Goal: Use online tool/utility: Utilize a website feature to perform a specific function

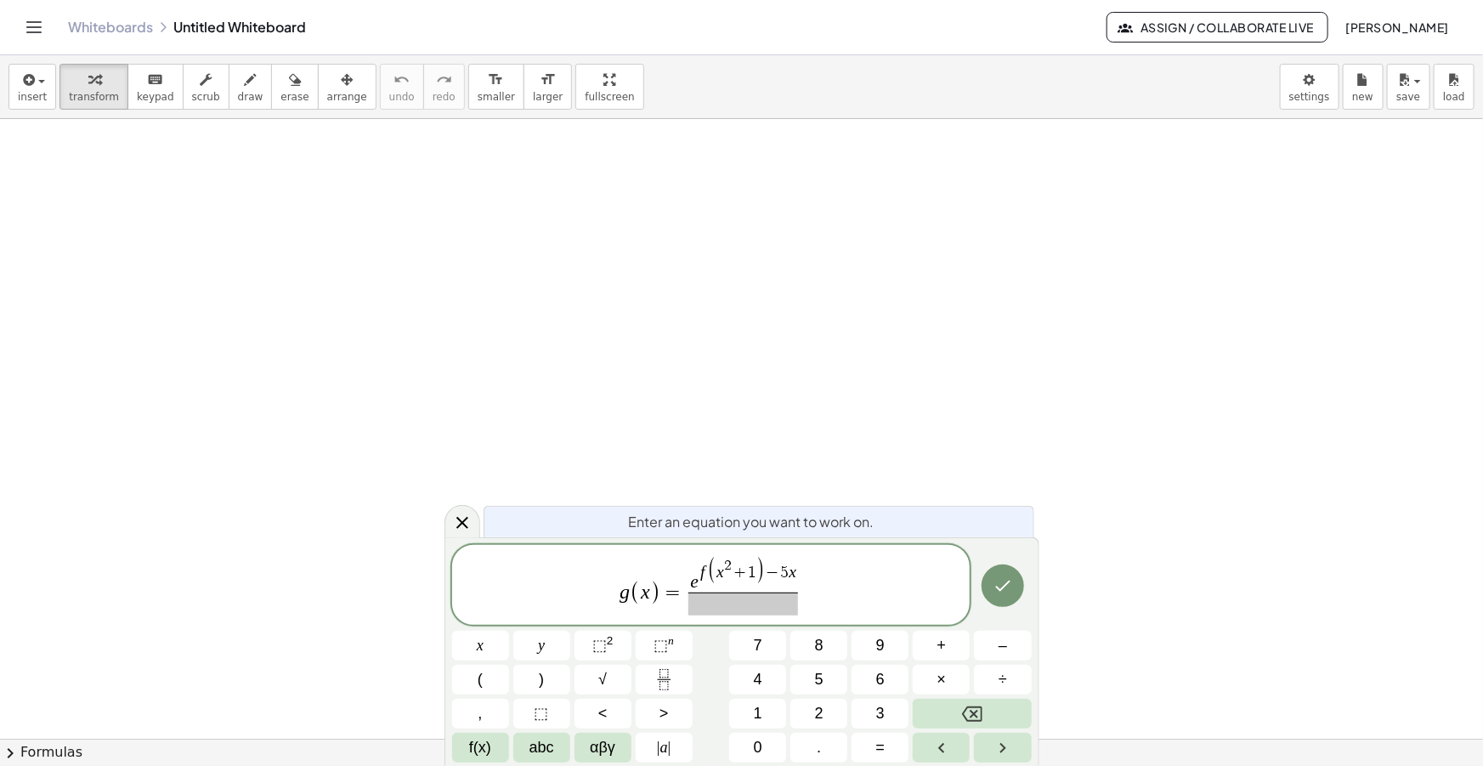
click at [745, 596] on span at bounding box center [743, 603] width 110 height 23
click at [546, 747] on span "abc" at bounding box center [541, 747] width 25 height 23
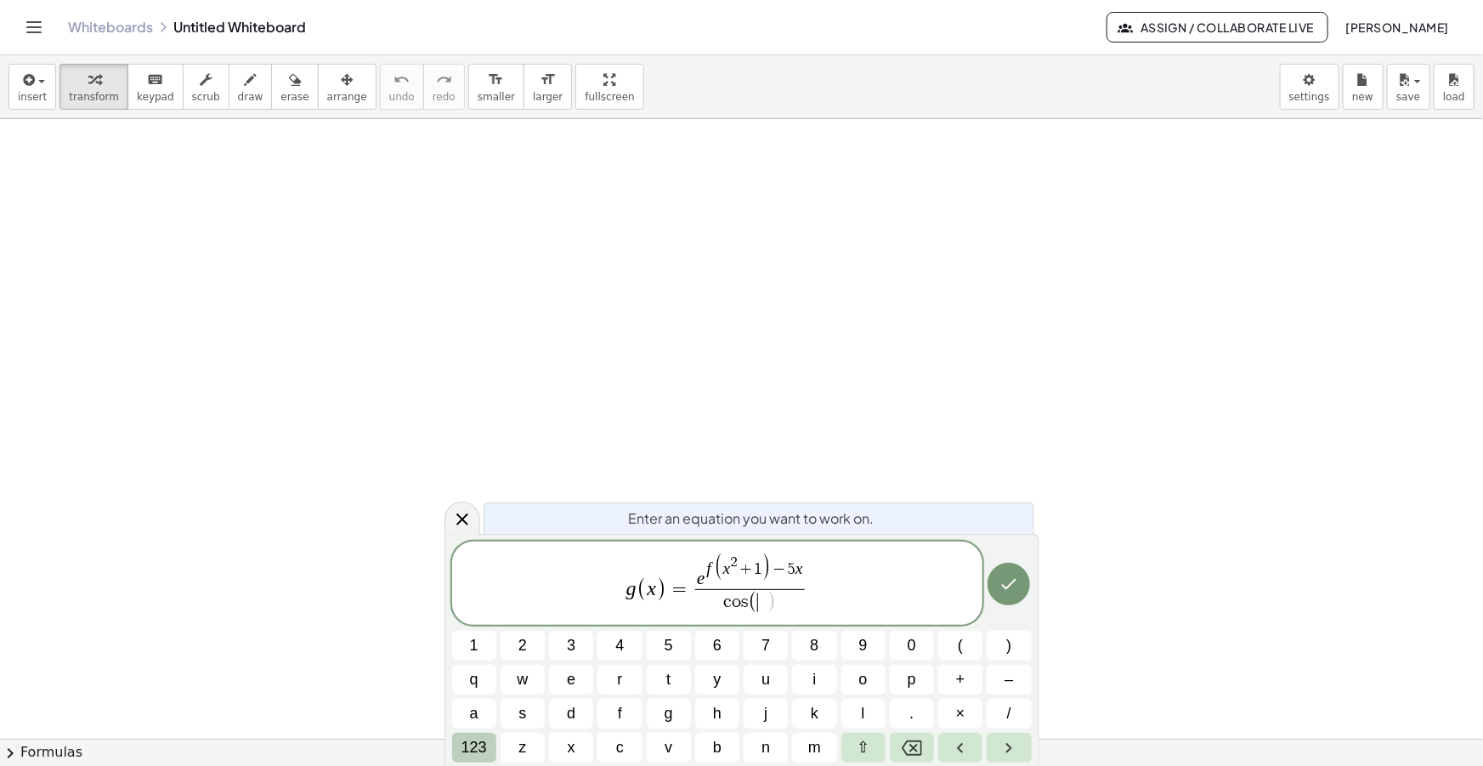
click at [484, 743] on span "123" at bounding box center [473, 747] width 25 height 23
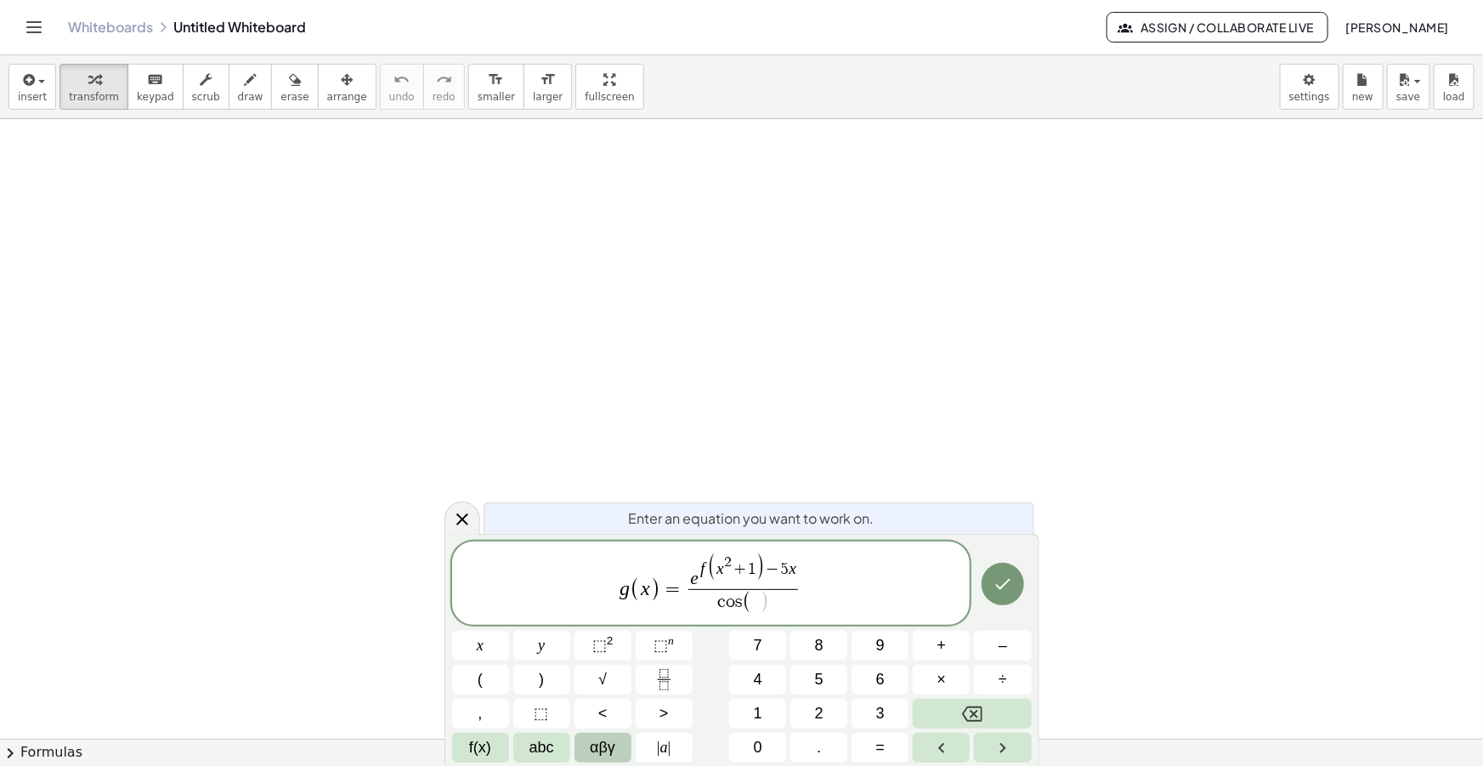
click at [602, 749] on span "αβγ" at bounding box center [602, 747] width 25 height 23
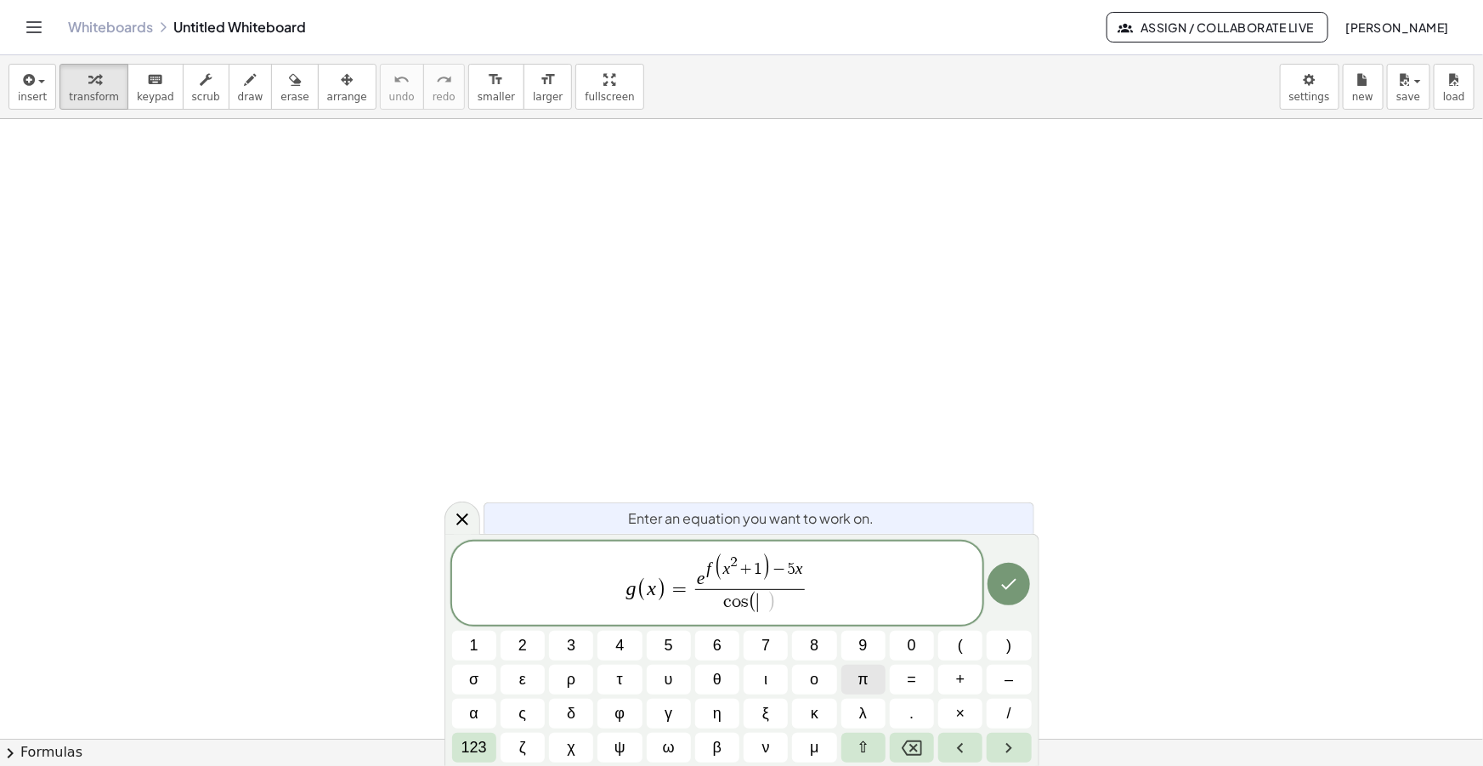
click at [861, 679] on span "π" at bounding box center [862, 679] width 10 height 23
click at [478, 753] on span "123" at bounding box center [473, 747] width 25 height 23
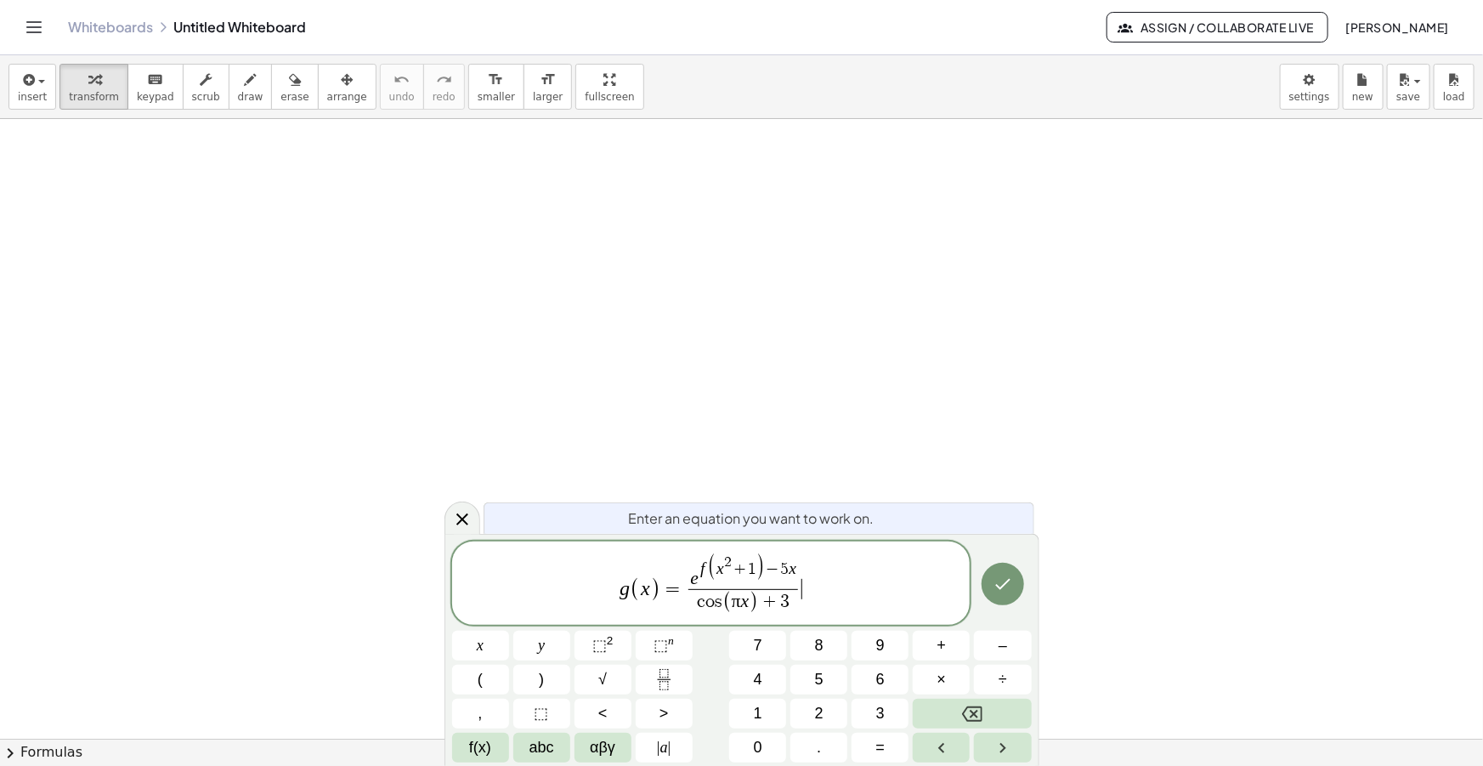
drag, startPoint x: 849, startPoint y: 598, endPoint x: 552, endPoint y: 574, distance: 297.5
click at [556, 575] on span "g ( x ) = e f ( x 2 + 1 ) − 5 x c o s ( π x ) + 3 ​ ​" at bounding box center [711, 583] width 518 height 65
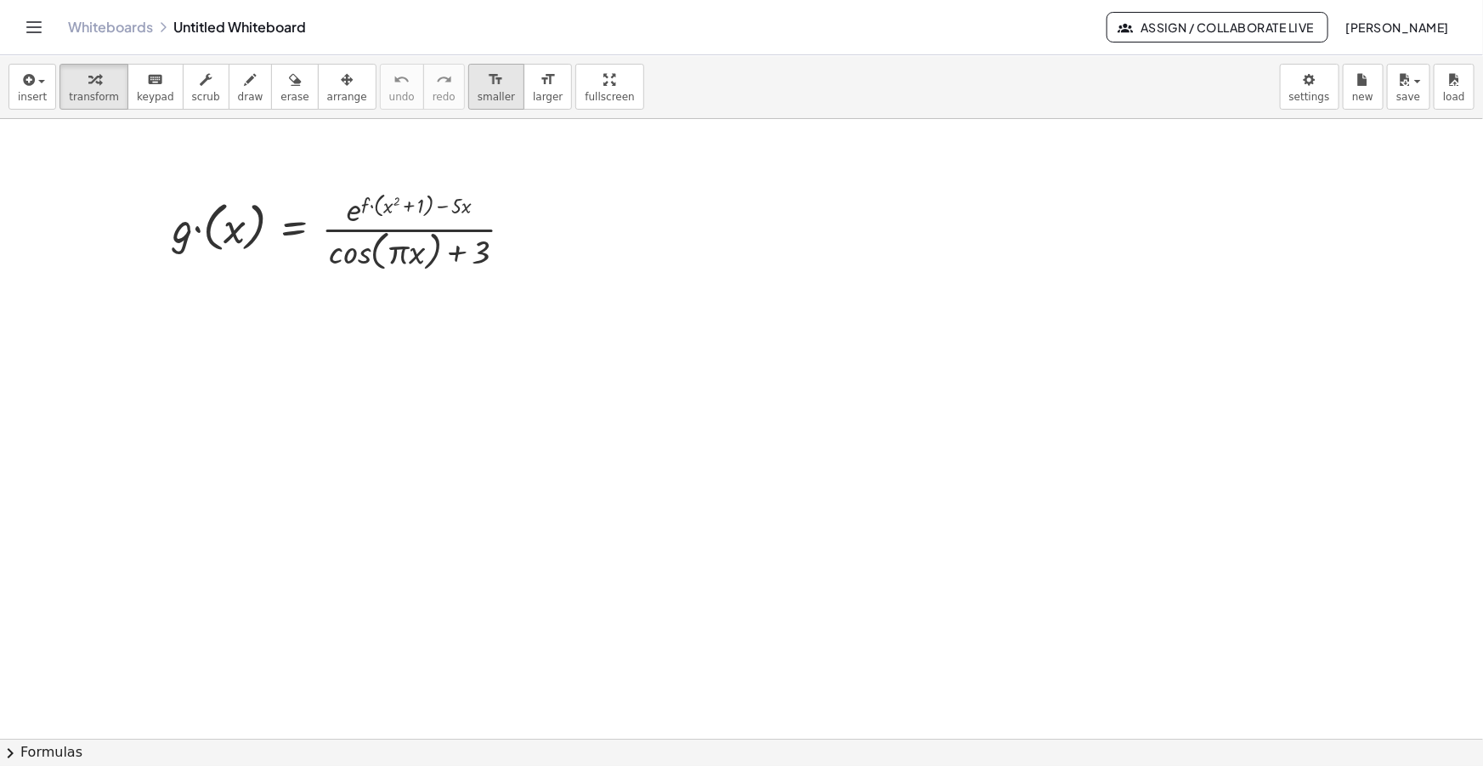
click at [478, 99] on span "smaller" at bounding box center [496, 97] width 37 height 12
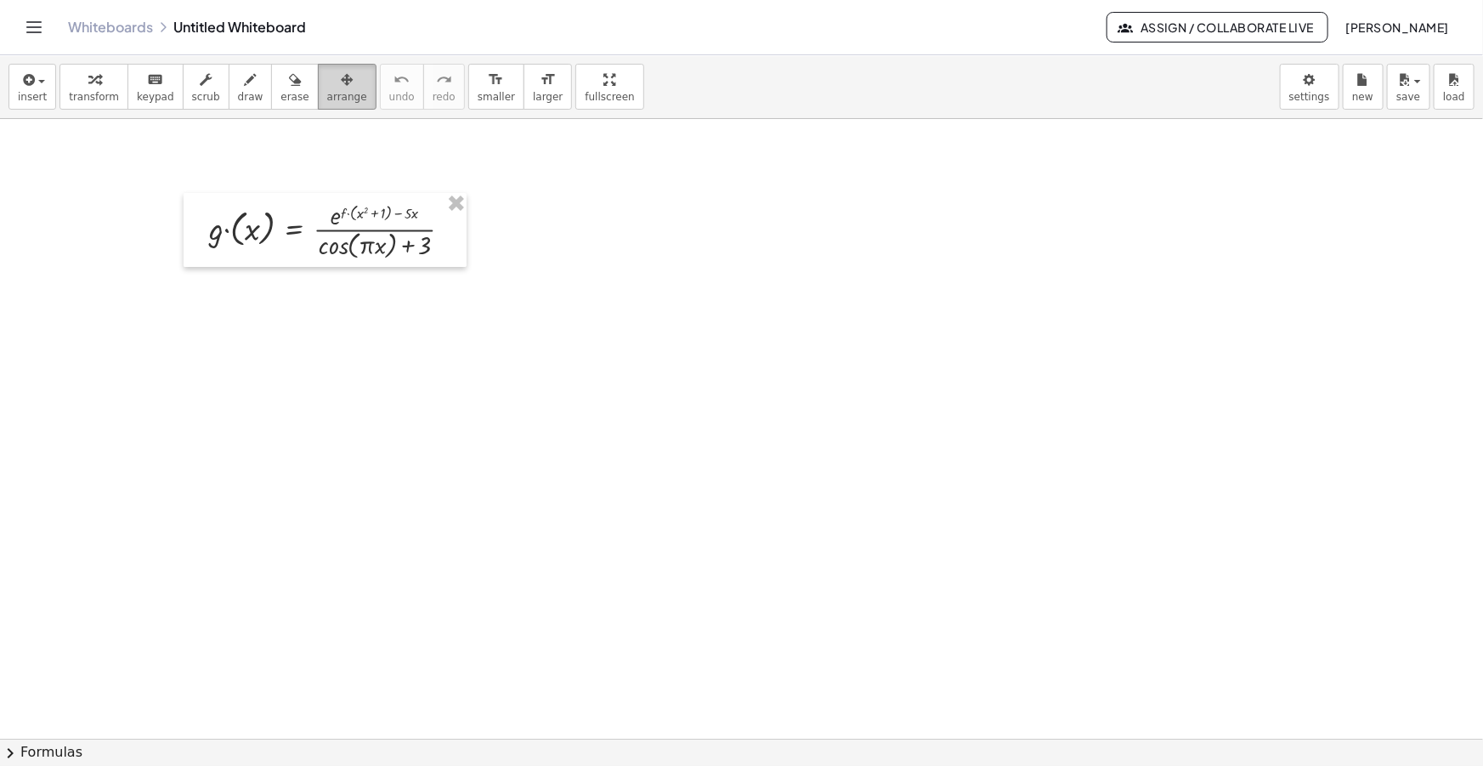
click at [327, 81] on div "button" at bounding box center [347, 79] width 40 height 20
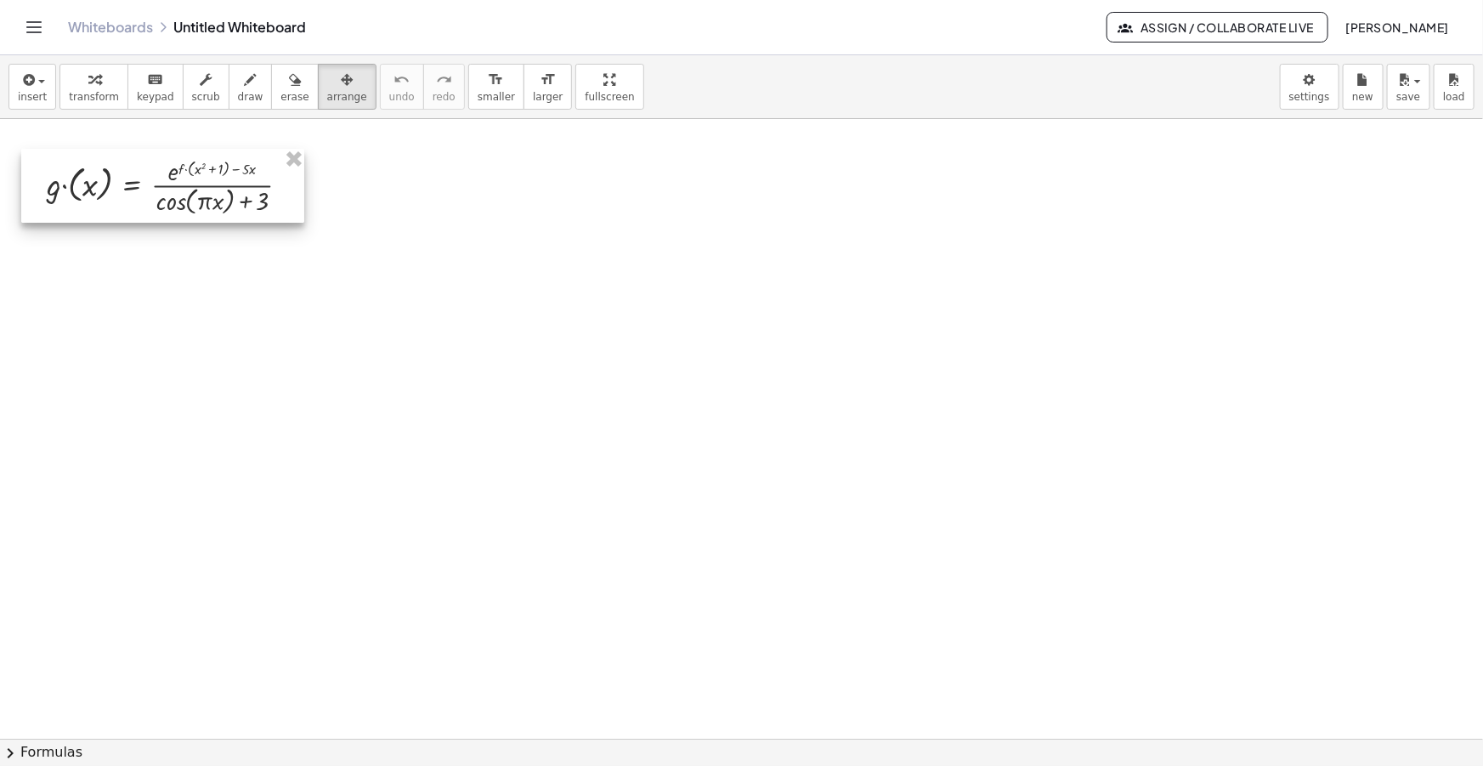
drag, startPoint x: 308, startPoint y: 238, endPoint x: 145, endPoint y: 194, distance: 168.2
click at [145, 194] on div at bounding box center [162, 186] width 283 height 74
click at [341, 87] on icon "button" at bounding box center [347, 80] width 12 height 20
click at [39, 91] on span "insert" at bounding box center [32, 97] width 29 height 12
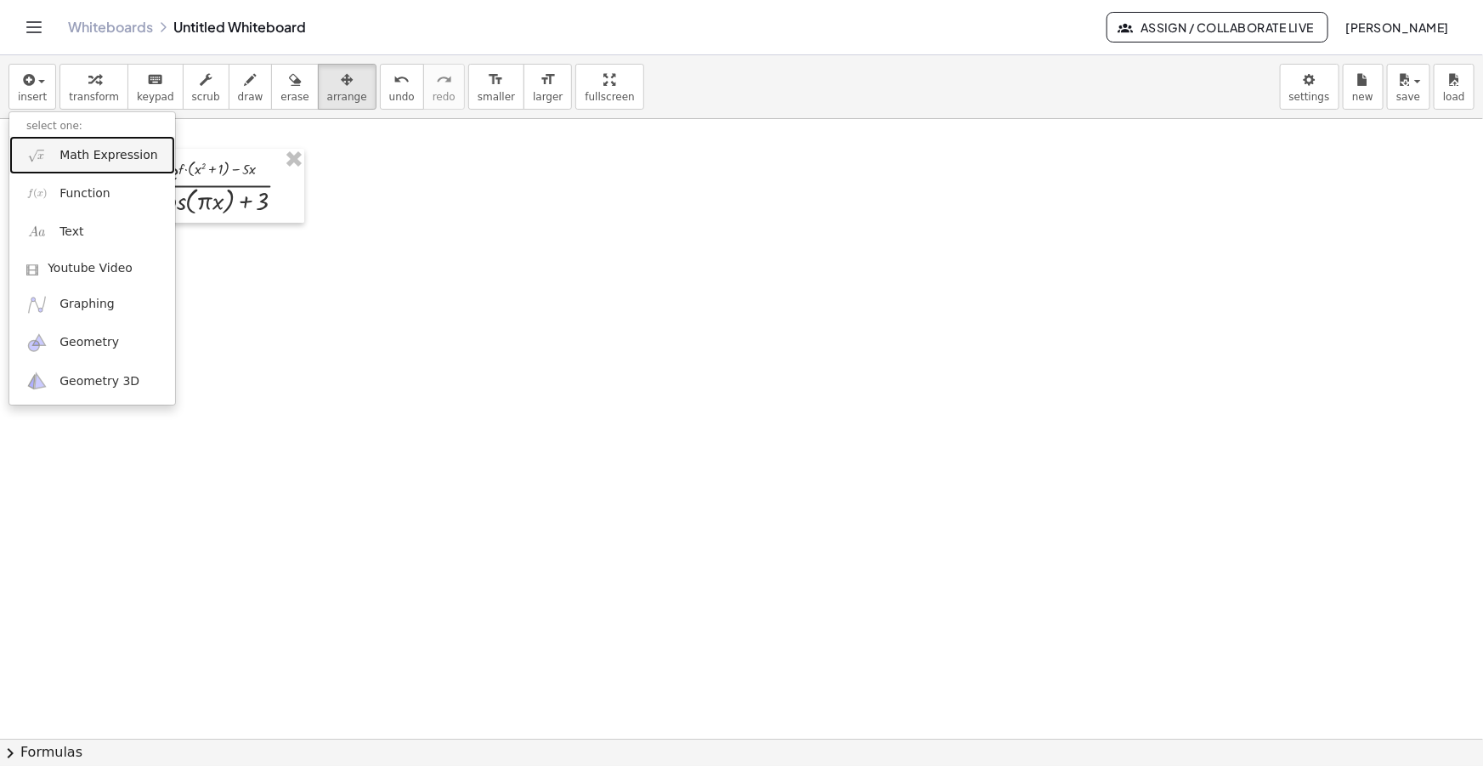
click at [92, 149] on span "Math Expression" at bounding box center [108, 155] width 98 height 17
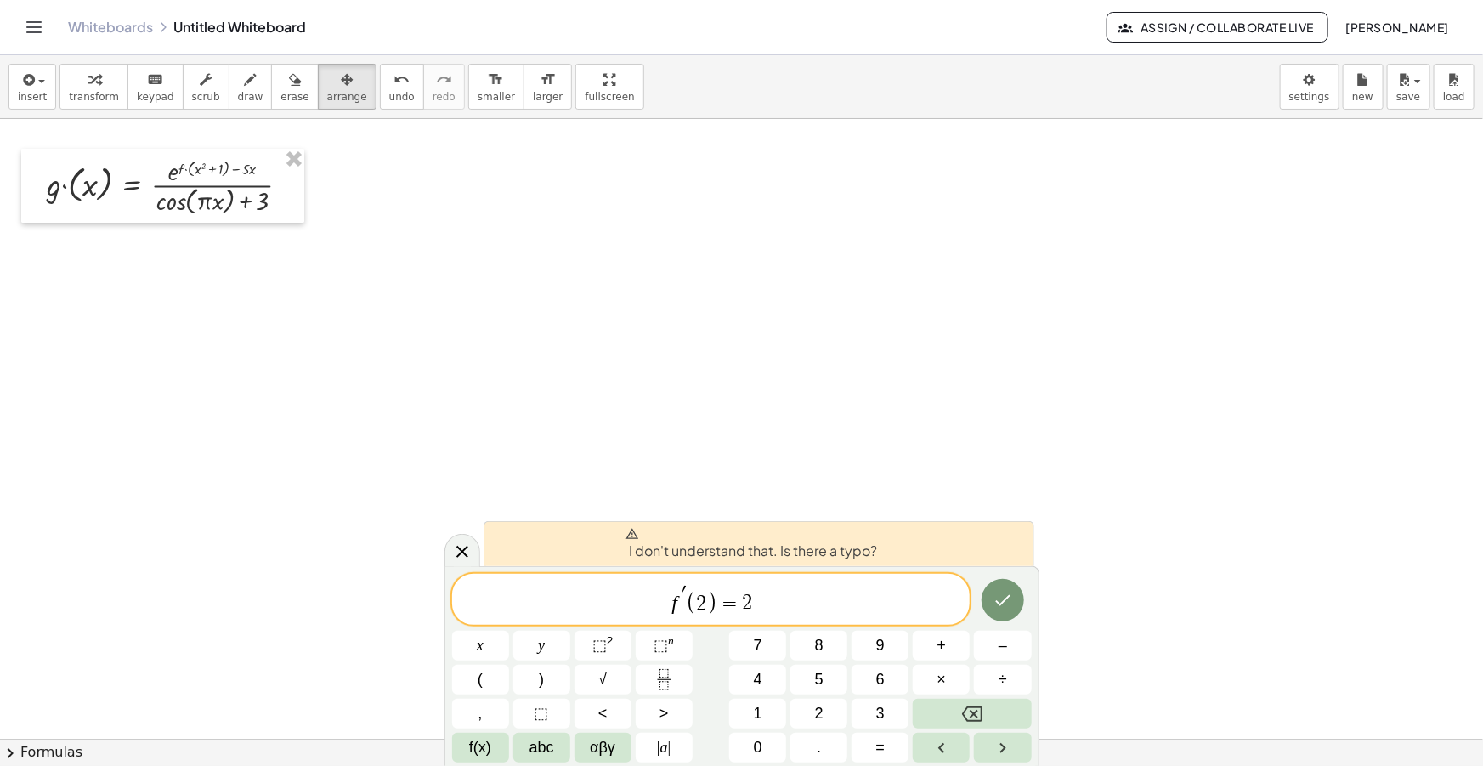
click at [684, 596] on span "′" at bounding box center [683, 594] width 4 height 19
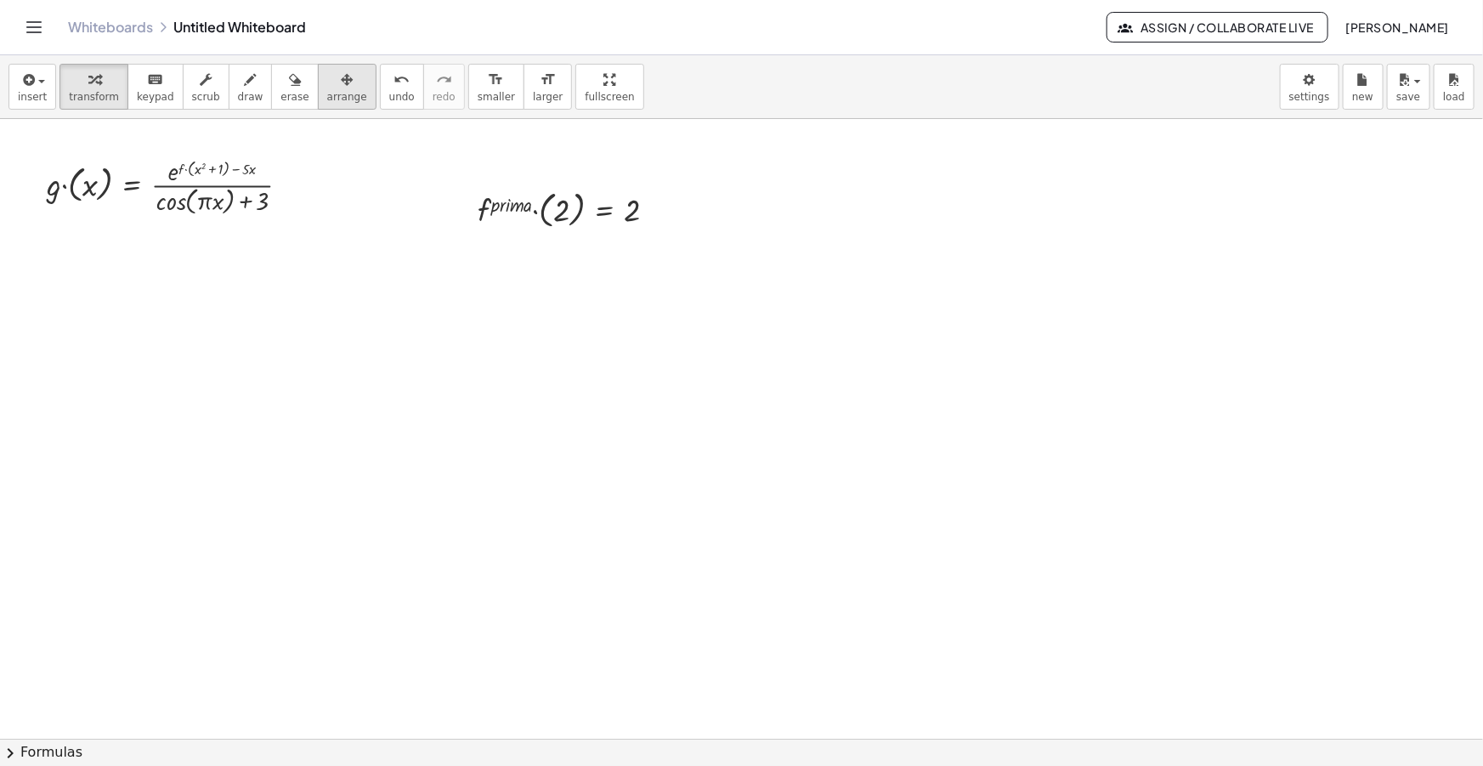
click at [336, 98] on button "arrange" at bounding box center [347, 87] width 59 height 46
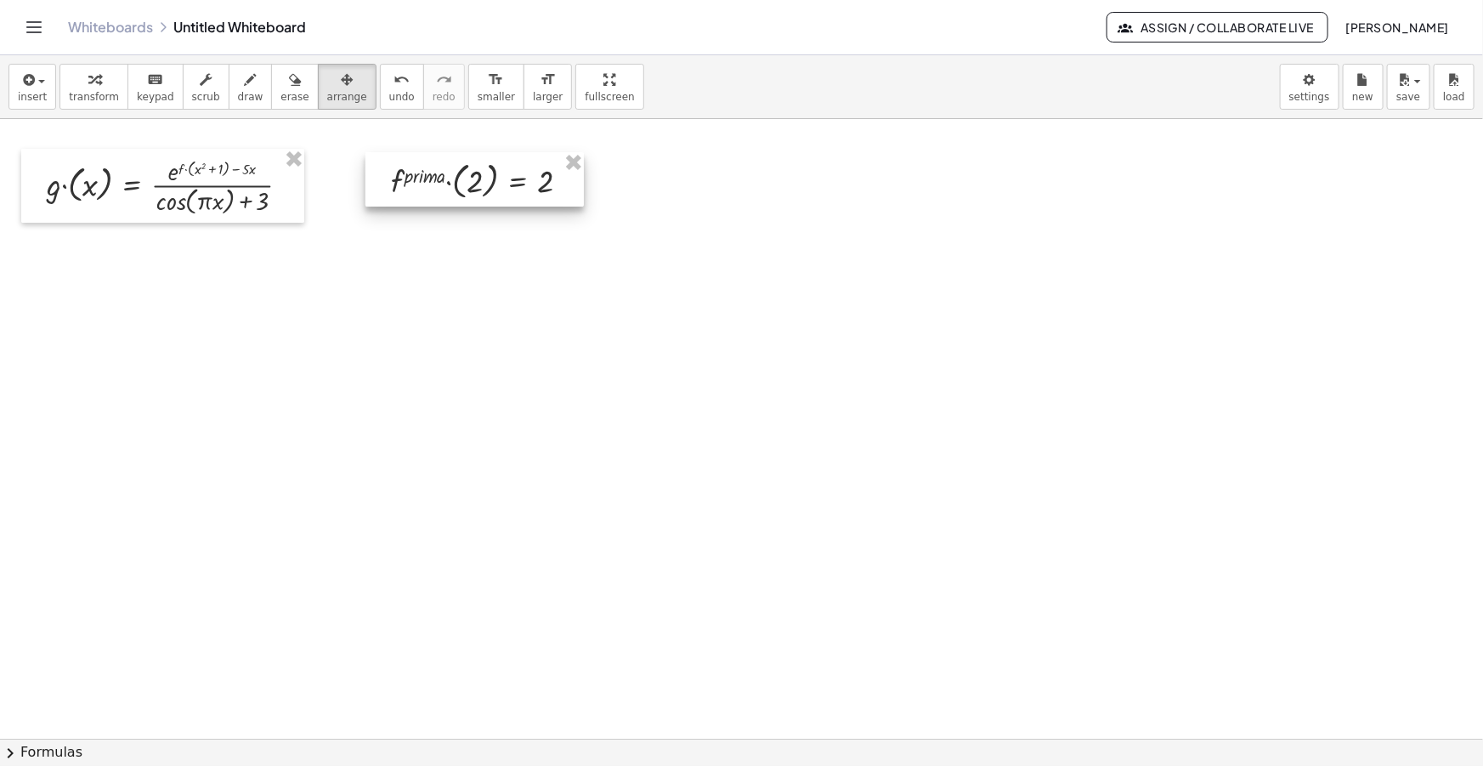
drag, startPoint x: 618, startPoint y: 214, endPoint x: 531, endPoint y: 186, distance: 91.1
click at [531, 186] on div at bounding box center [474, 179] width 218 height 54
click at [28, 88] on icon "button" at bounding box center [27, 80] width 15 height 20
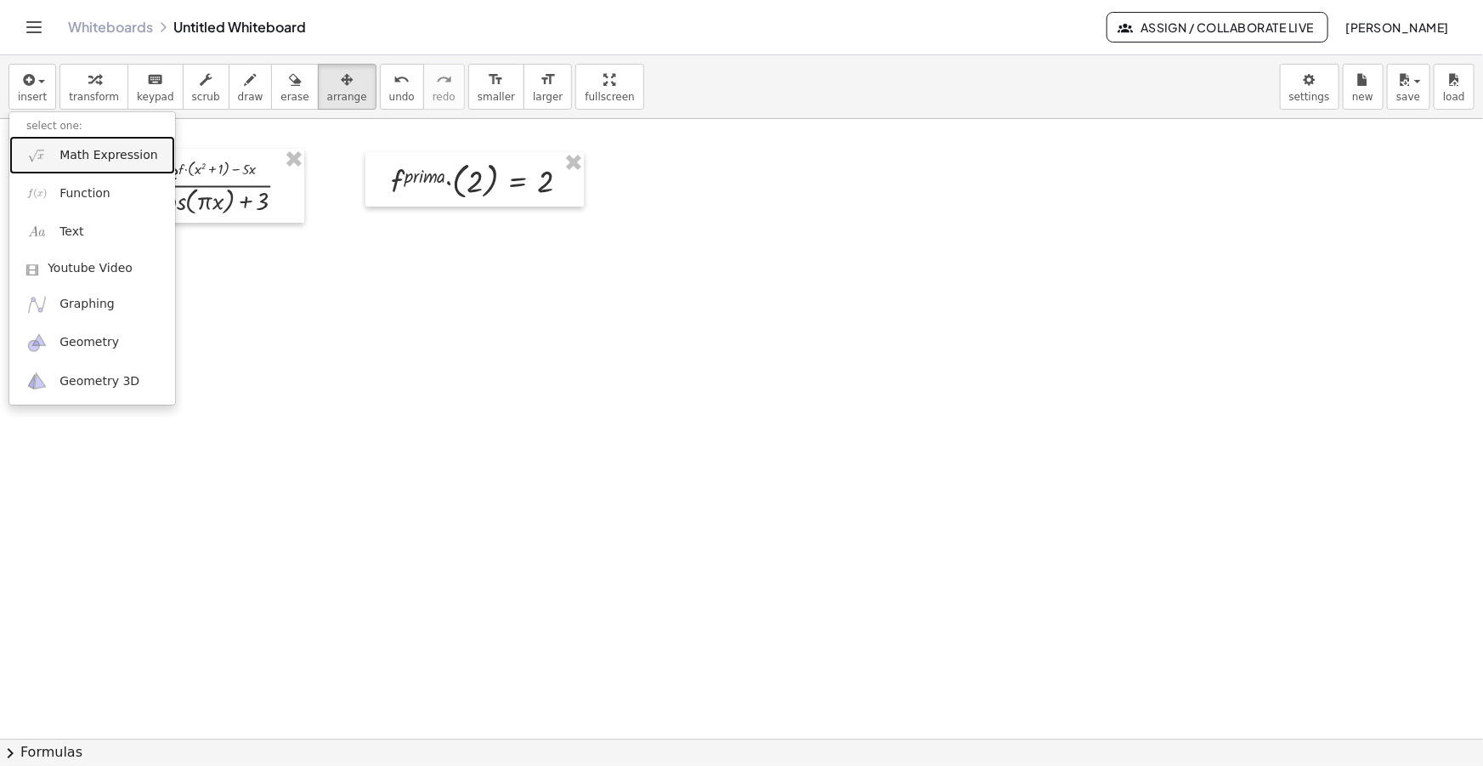
click at [72, 153] on span "Math Expression" at bounding box center [108, 155] width 98 height 17
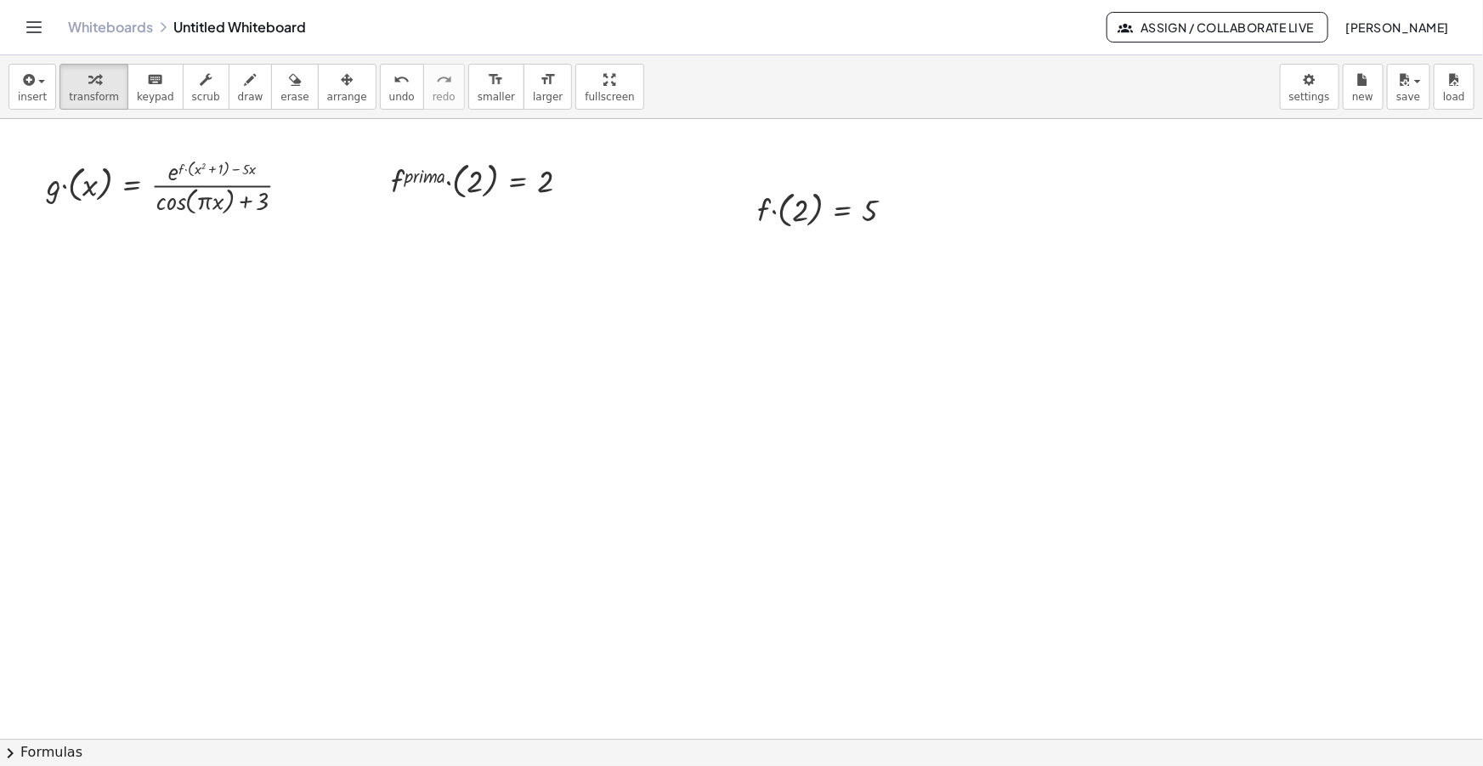
drag, startPoint x: 316, startPoint y: 82, endPoint x: 432, endPoint y: 110, distance: 119.7
click at [341, 82] on icon "button" at bounding box center [347, 80] width 12 height 20
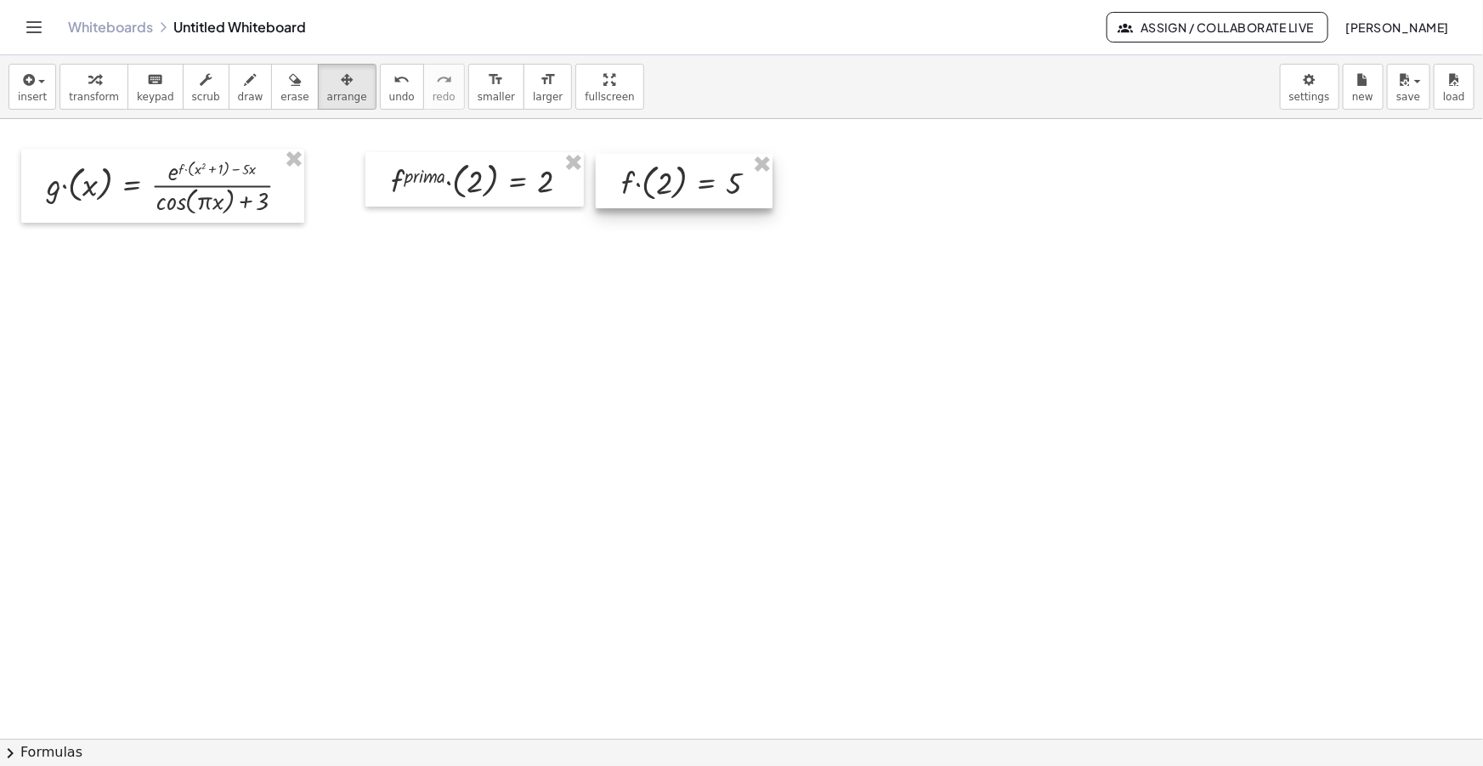
drag, startPoint x: 816, startPoint y: 212, endPoint x: 684, endPoint y: 185, distance: 134.5
click at [684, 185] on div at bounding box center [684, 181] width 177 height 54
click at [31, 101] on span "insert" at bounding box center [32, 97] width 29 height 12
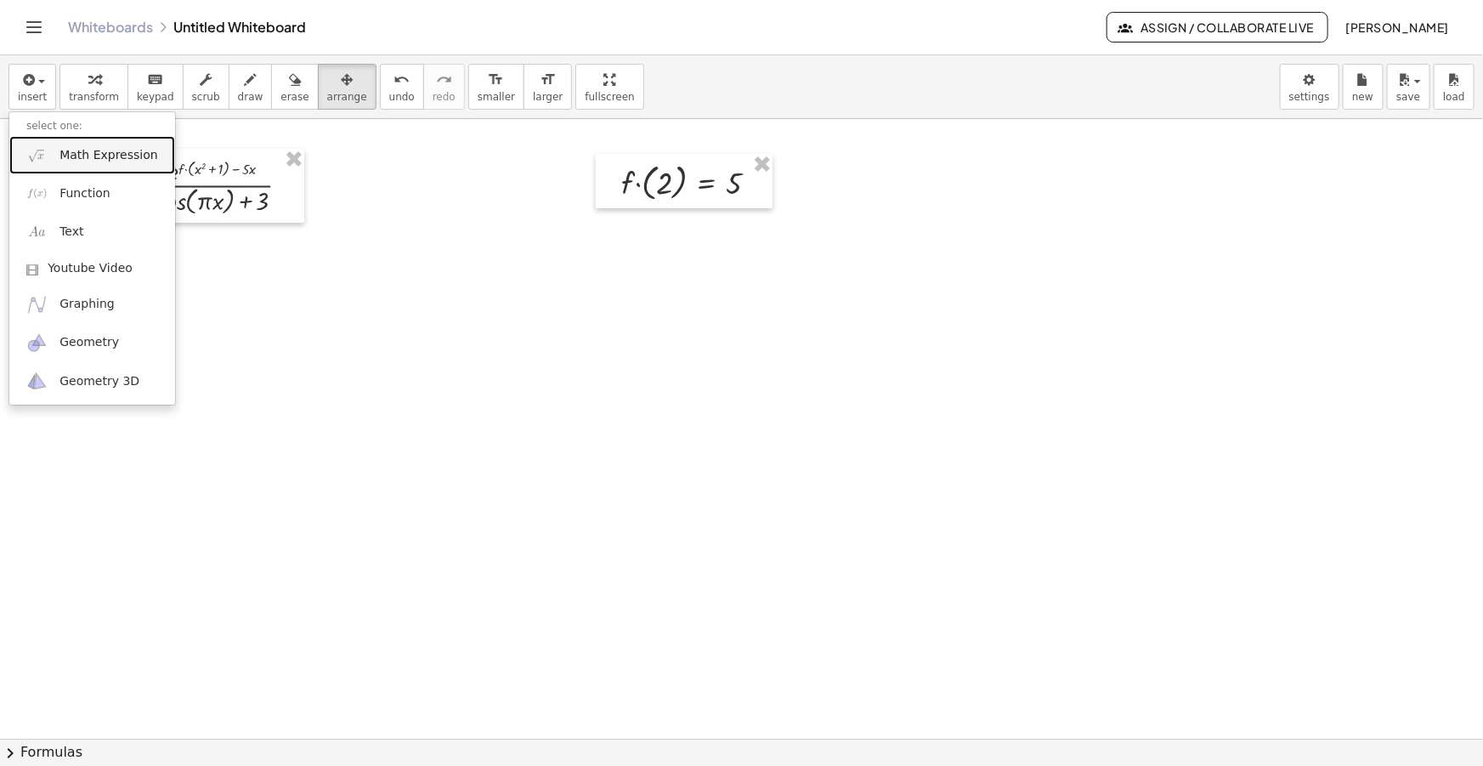
click at [74, 142] on link "Math Expression" at bounding box center [92, 155] width 166 height 38
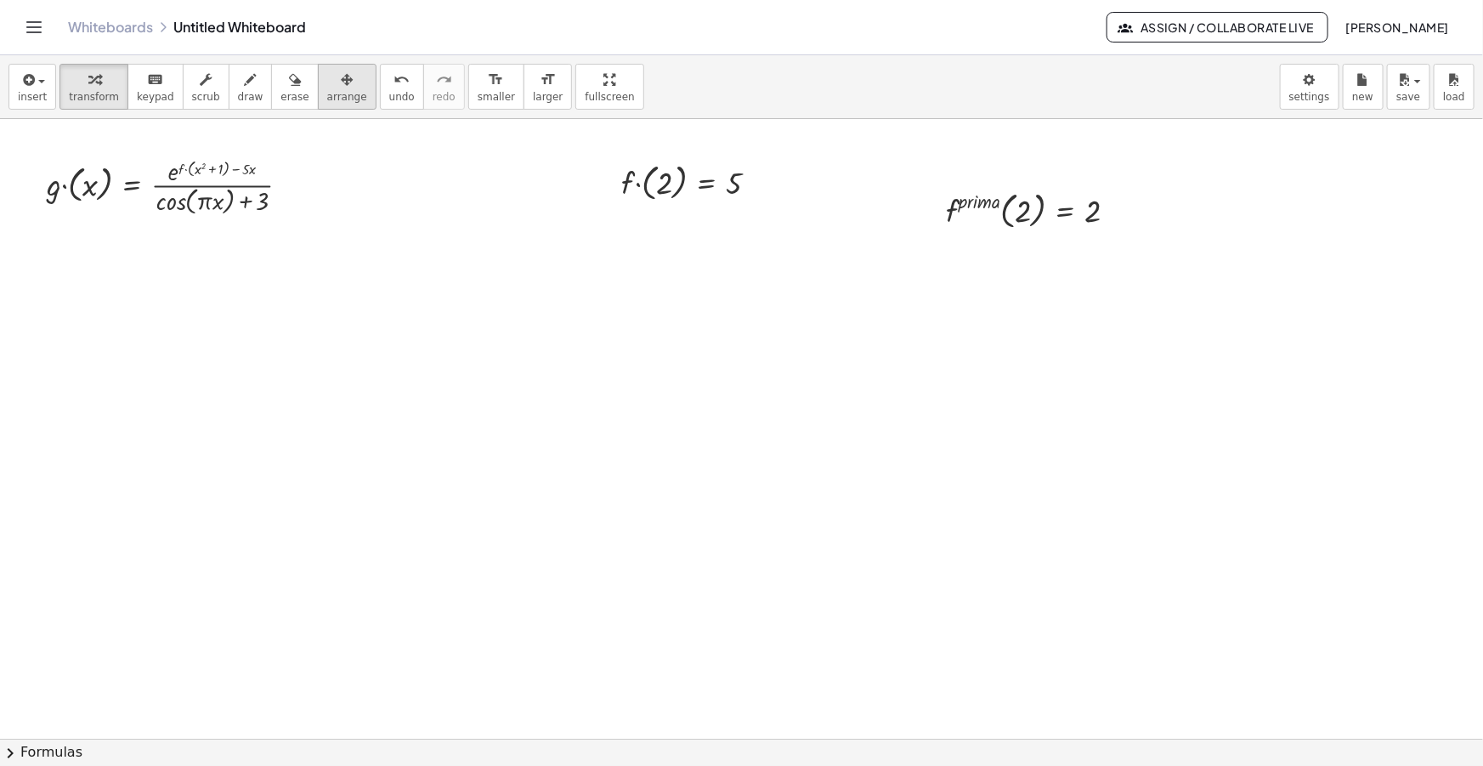
click at [327, 91] on span "arrange" at bounding box center [347, 97] width 40 height 12
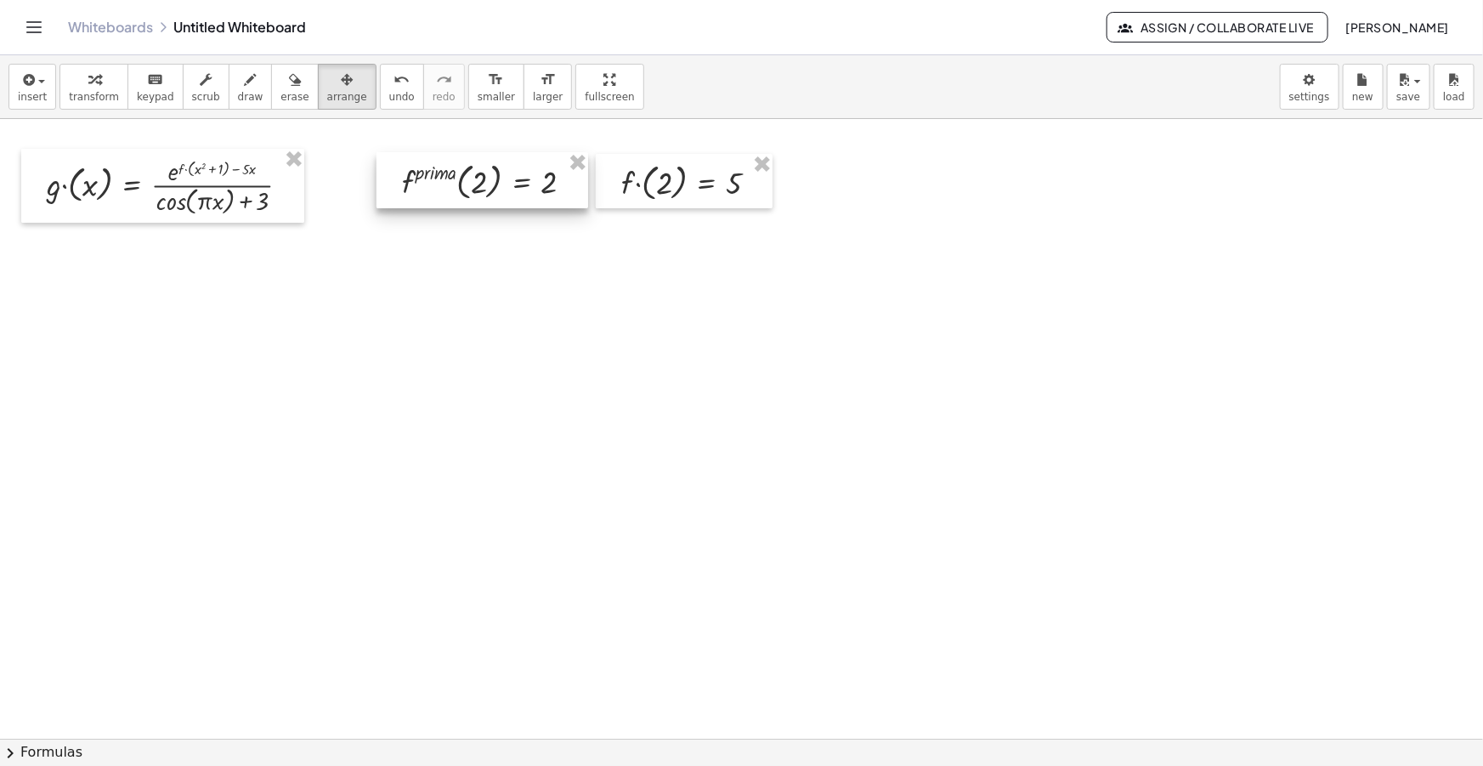
drag, startPoint x: 963, startPoint y: 195, endPoint x: 419, endPoint y: 166, distance: 544.6
click at [419, 166] on div at bounding box center [482, 180] width 212 height 56
click at [26, 83] on icon "button" at bounding box center [27, 80] width 15 height 20
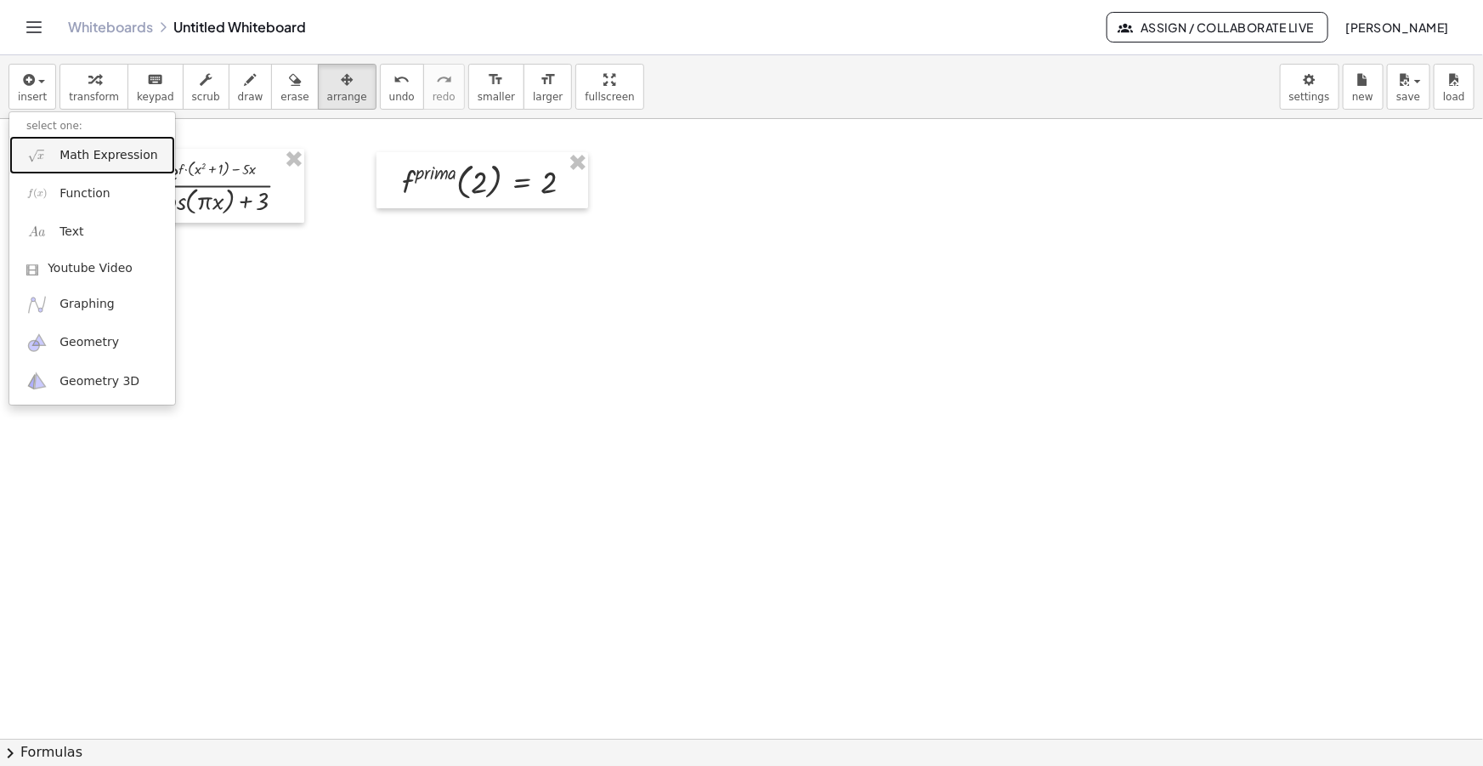
click at [107, 154] on span "Math Expression" at bounding box center [108, 155] width 98 height 17
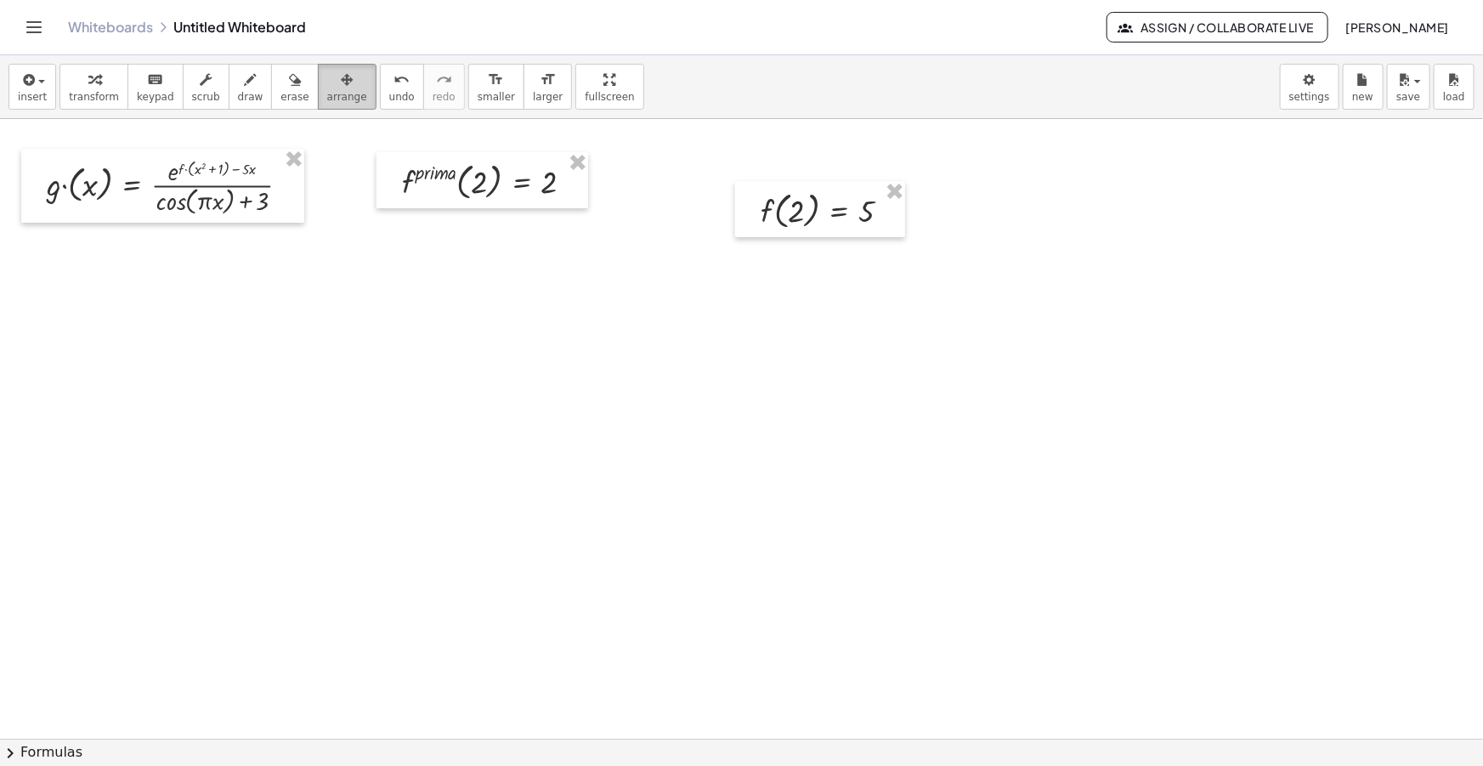
click at [327, 99] on span "arrange" at bounding box center [347, 97] width 40 height 12
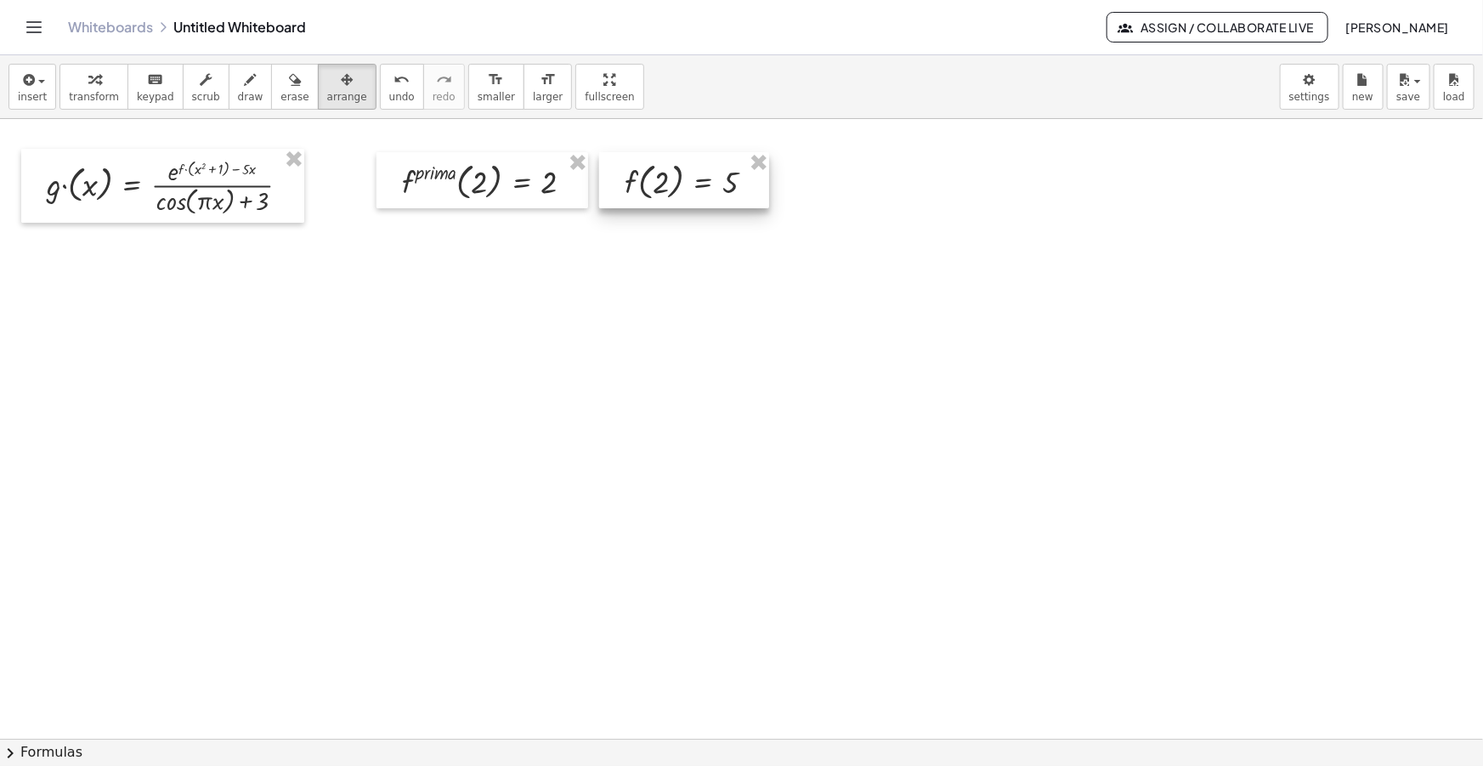
drag, startPoint x: 785, startPoint y: 230, endPoint x: 649, endPoint y: 202, distance: 138.8
click at [649, 202] on div at bounding box center [684, 180] width 170 height 56
click at [31, 99] on span "insert" at bounding box center [32, 97] width 29 height 12
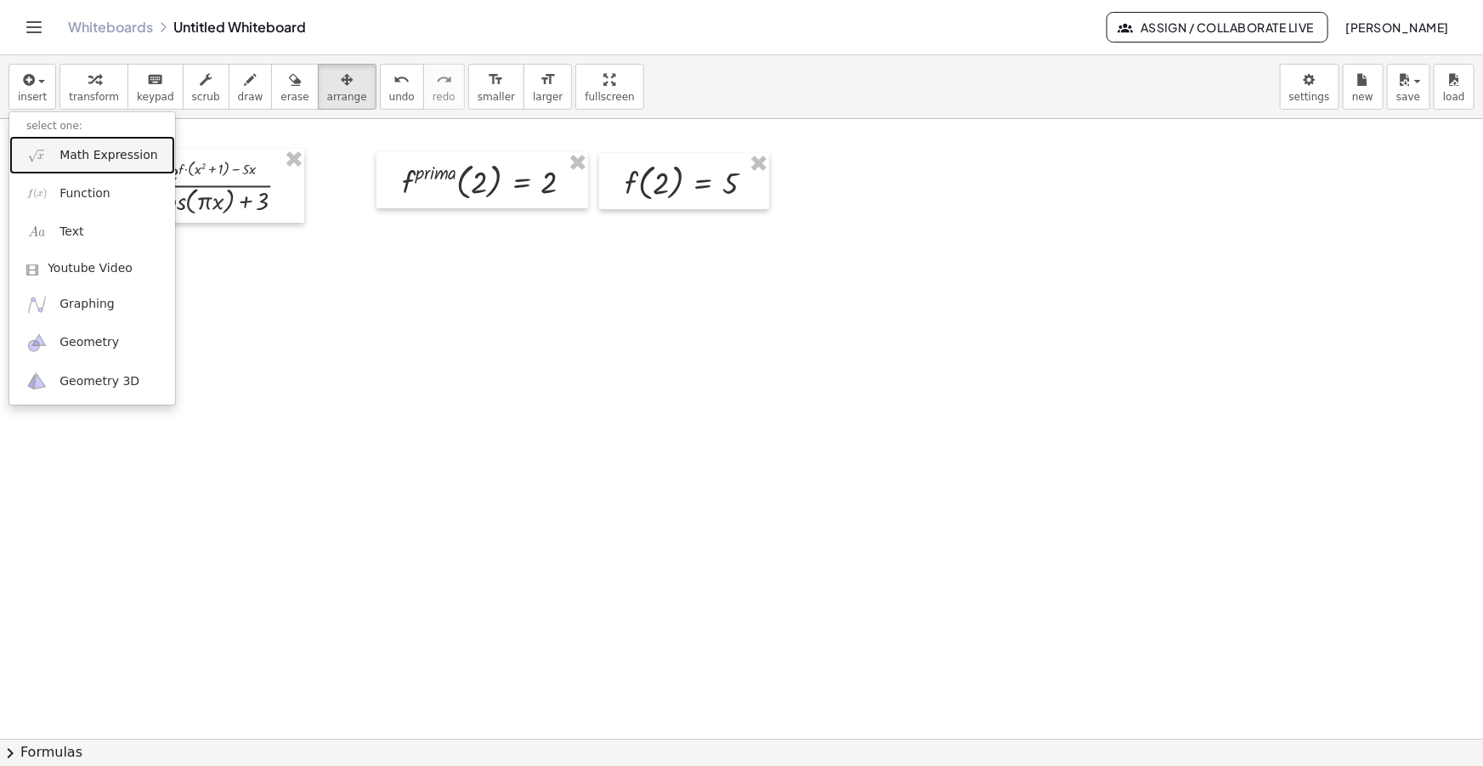
click at [93, 158] on span "Math Expression" at bounding box center [108, 155] width 98 height 17
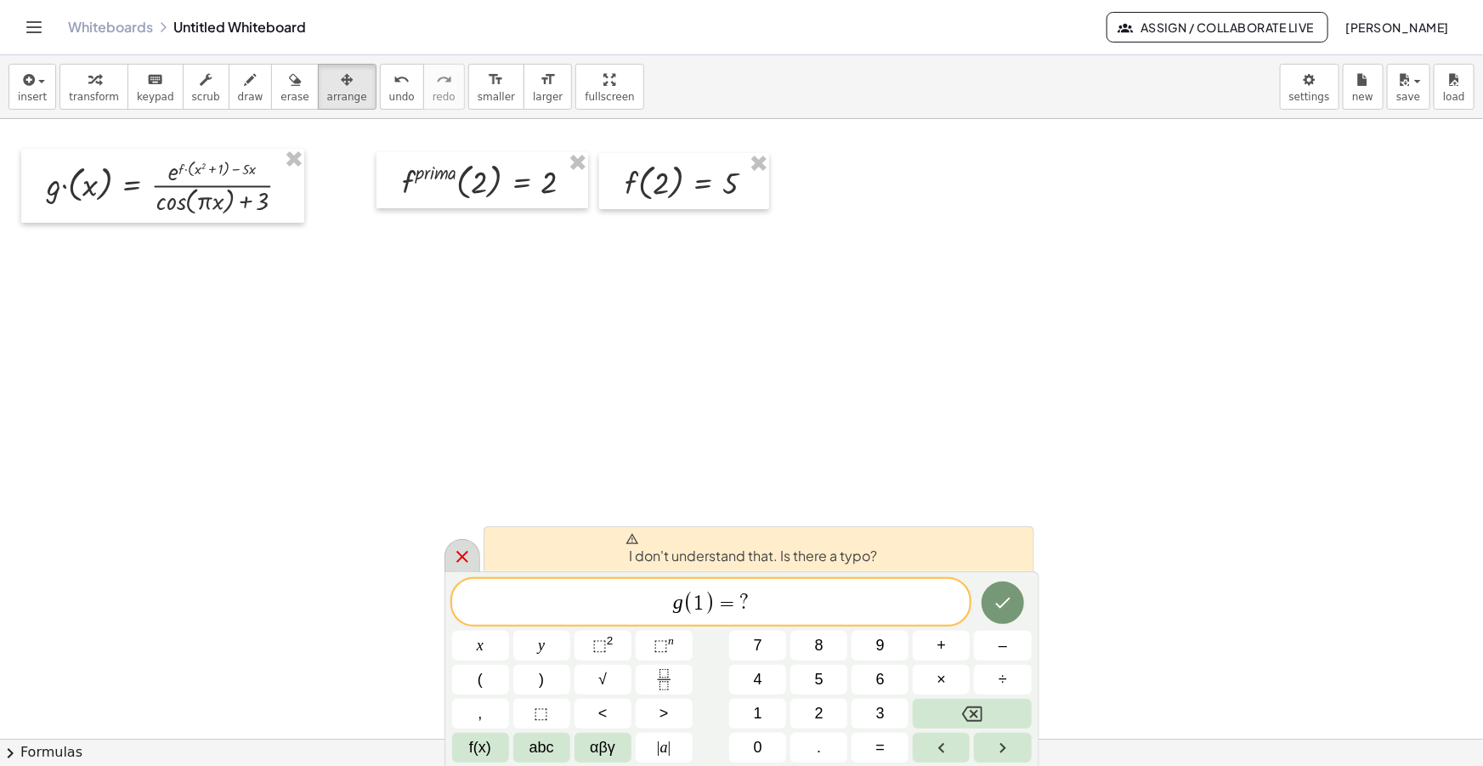
click at [449, 562] on div at bounding box center [462, 555] width 36 height 33
